Goal: Information Seeking & Learning: Learn about a topic

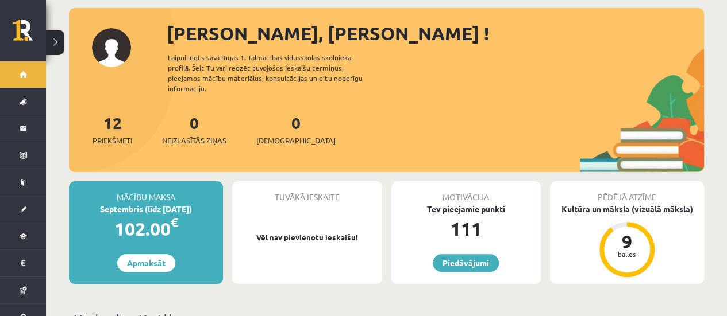
scroll to position [18, 0]
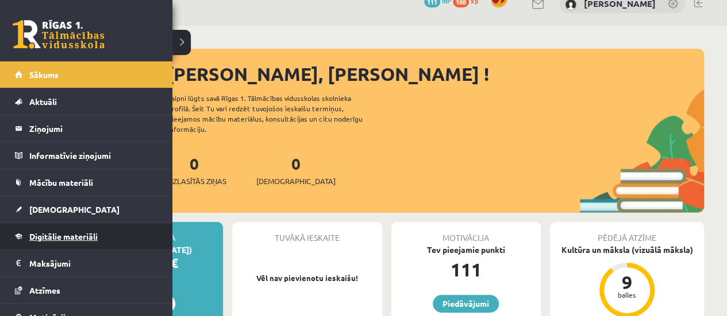
click at [65, 231] on span "Digitālie materiāli" at bounding box center [63, 236] width 68 height 10
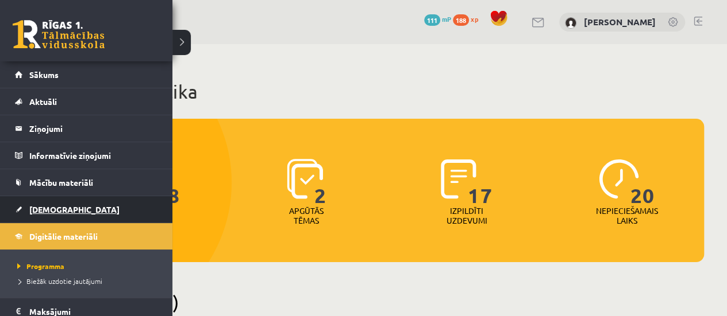
click at [53, 211] on span "[DEMOGRAPHIC_DATA]" at bounding box center [74, 209] width 90 height 10
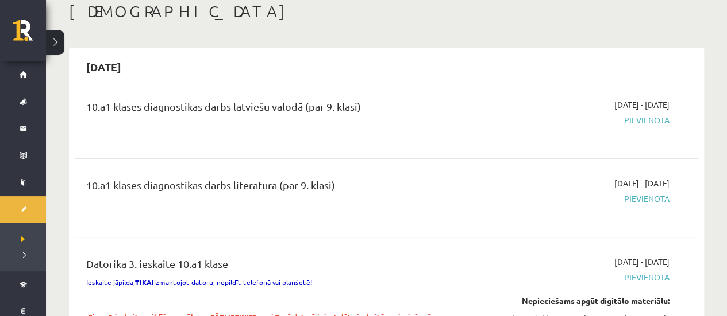
scroll to position [51, 0]
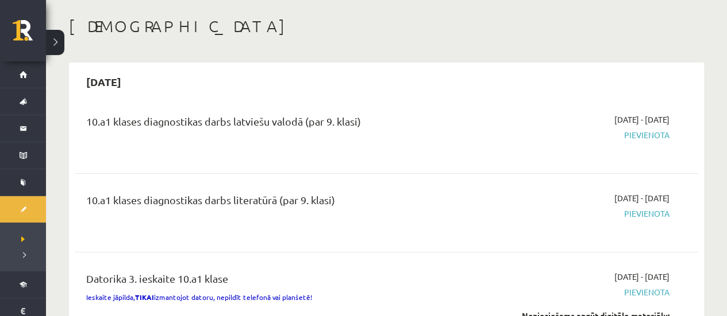
drag, startPoint x: 336, startPoint y: 198, endPoint x: 144, endPoint y: 215, distance: 192.6
click at [144, 215] on div "10.a1 klases diagnostikas darbs literatūrā (par 9. klasi)" at bounding box center [278, 212] width 400 height 41
copy div "diagnostikas darbs literatūrā (par 9. klasi)"
click at [407, 75] on div "[DATE]" at bounding box center [386, 81] width 623 height 27
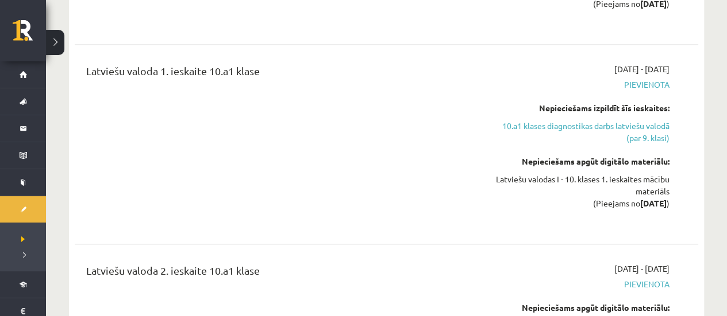
scroll to position [664, 0]
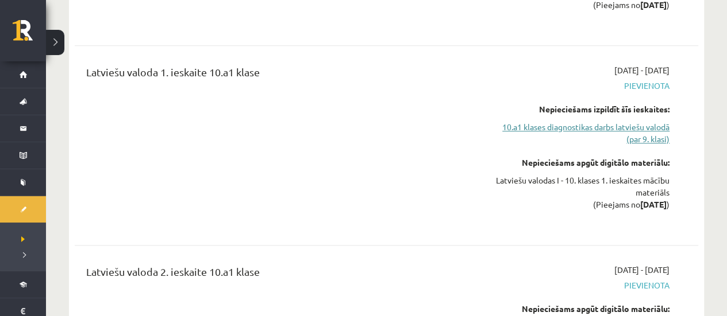
click at [588, 121] on link "10.a1 klases diagnostikas darbs latviešu valodā (par 9. klasi)" at bounding box center [577, 133] width 183 height 24
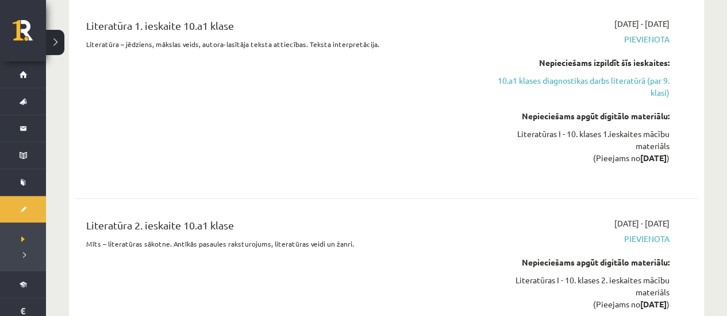
scroll to position [1351, 0]
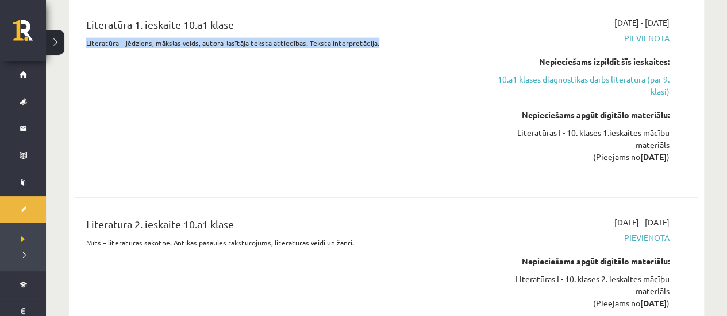
drag, startPoint x: 86, startPoint y: 29, endPoint x: 408, endPoint y: 25, distance: 321.6
click at [408, 38] on p "Literatūra – jēdziens, mākslas veids, autora-lasītāja teksta attiecības. Teksta…" at bounding box center [277, 43] width 383 height 10
copy p "Literatūra – jēdziens, mākslas veids, autora-lasītāja teksta attiecības. Teksta…"
click at [248, 73] on div "Literatūra 1. ieskaite 10.a1 klase Literatūra – jēdziens, mākslas veids, autora…" at bounding box center [278, 98] width 400 height 163
